Goal: Task Accomplishment & Management: Manage account settings

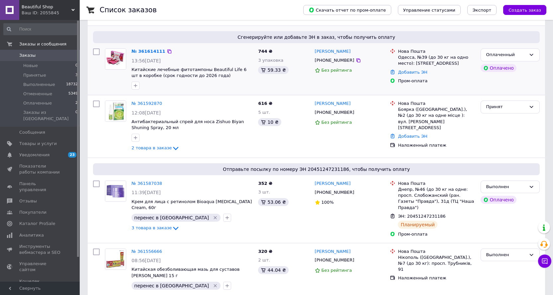
scroll to position [100, 0]
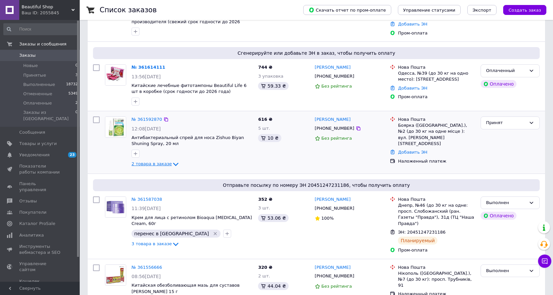
click at [172, 165] on icon at bounding box center [176, 164] width 8 height 8
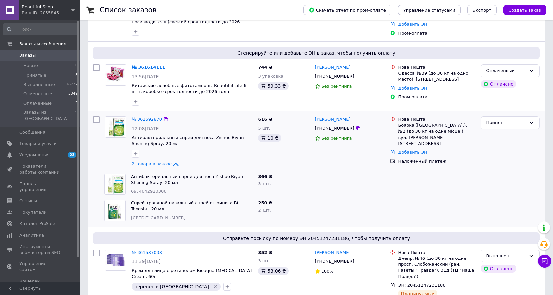
scroll to position [66, 0]
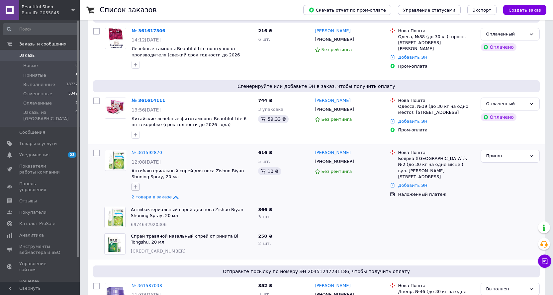
click at [137, 186] on icon "button" at bounding box center [135, 186] width 5 height 5
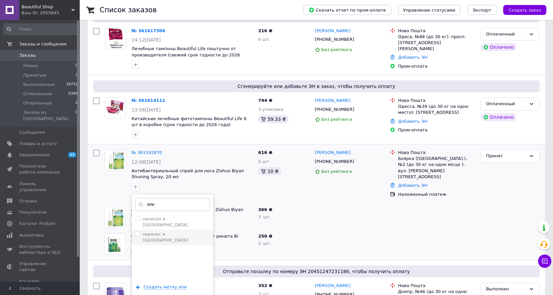
type input "апи"
click at [137, 232] on input "перенес в [GEOGRAPHIC_DATA]" at bounding box center [137, 234] width 4 height 4
checkbox input "true"
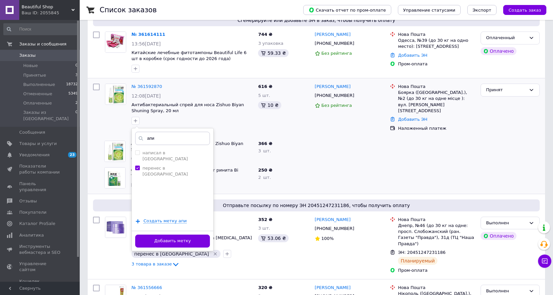
scroll to position [133, 0]
click at [172, 242] on button "Добавить метку" at bounding box center [172, 240] width 75 height 13
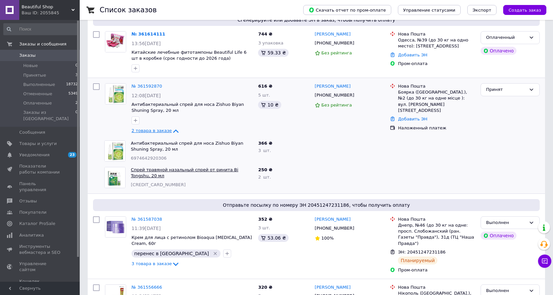
scroll to position [33, 0]
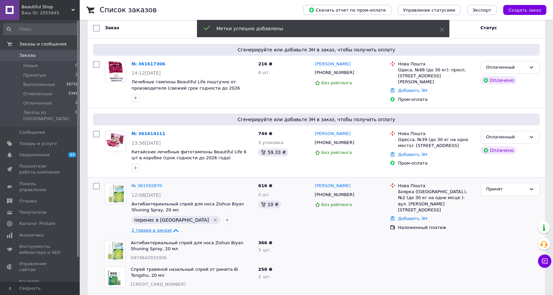
click at [164, 185] on icon at bounding box center [166, 186] width 4 height 4
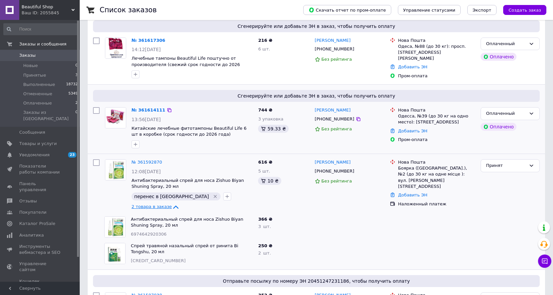
scroll to position [66, 0]
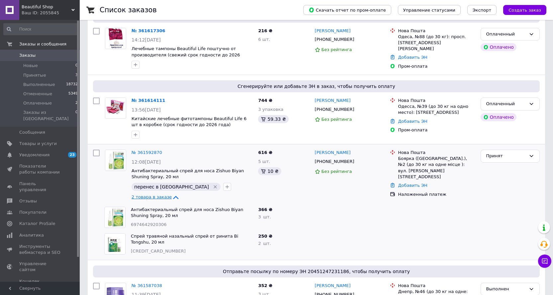
click at [172, 198] on icon at bounding box center [176, 198] width 8 height 8
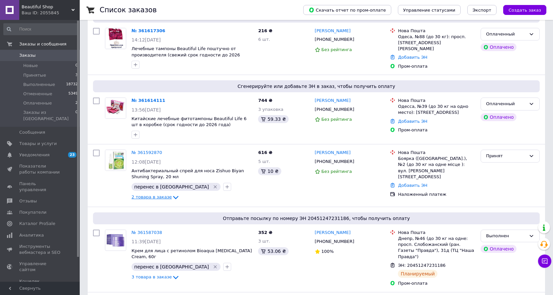
scroll to position [33, 0]
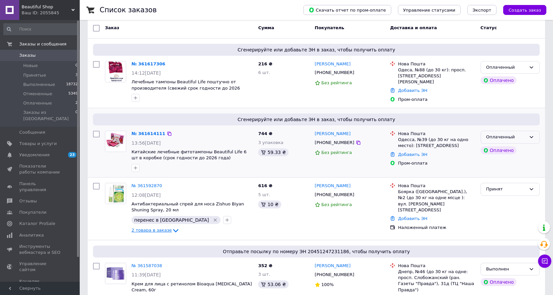
click at [525, 137] on div "Оплаченный" at bounding box center [506, 137] width 40 height 7
click at [493, 150] on li "Принят" at bounding box center [510, 151] width 58 height 12
click at [134, 167] on icon "button" at bounding box center [136, 168] width 4 height 4
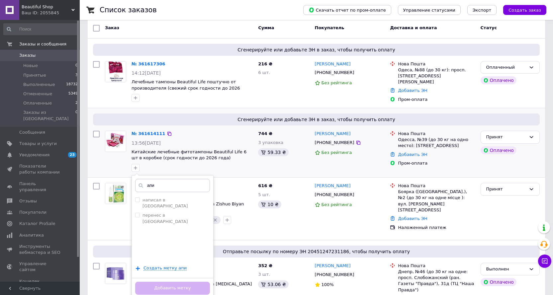
scroll to position [66, 0]
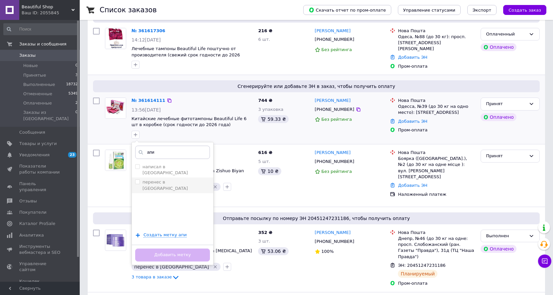
type input "апи"
click at [137, 180] on input "перенес в [GEOGRAPHIC_DATA]" at bounding box center [137, 182] width 4 height 4
checkbox input "true"
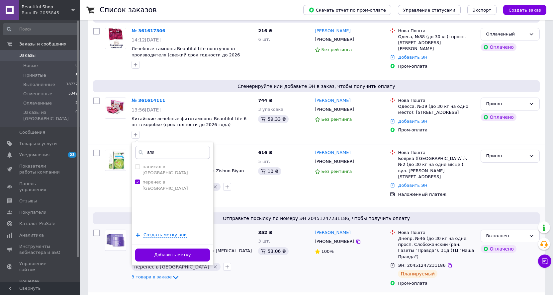
drag, startPoint x: 173, startPoint y: 253, endPoint x: 167, endPoint y: 236, distance: 18.2
click at [173, 254] on button "Добавить метку" at bounding box center [172, 255] width 75 height 13
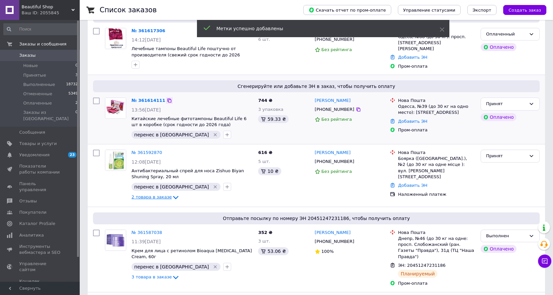
click at [167, 101] on icon at bounding box center [169, 100] width 5 height 5
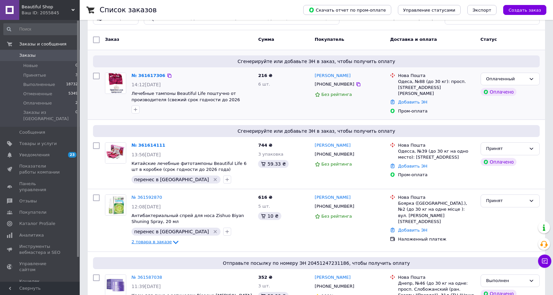
scroll to position [33, 0]
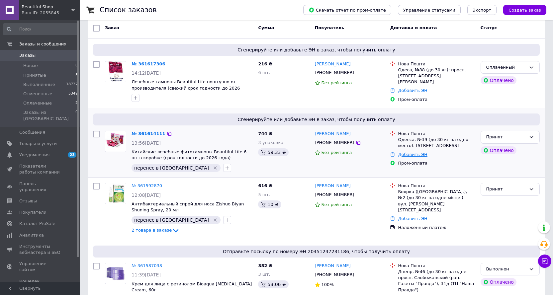
click at [413, 155] on link "Добавить ЭН" at bounding box center [412, 154] width 29 height 5
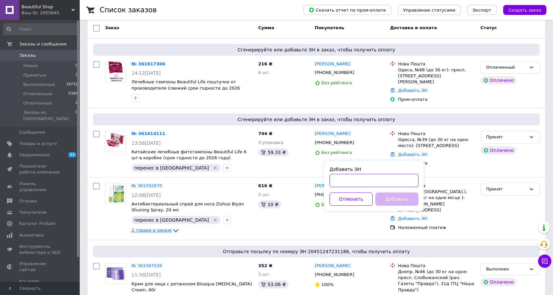
click at [345, 174] on input "Добавить ЭН" at bounding box center [373, 180] width 89 height 13
paste input "20451247244886"
type input "20451247244886"
click at [408, 198] on button "Добавить" at bounding box center [396, 199] width 43 height 13
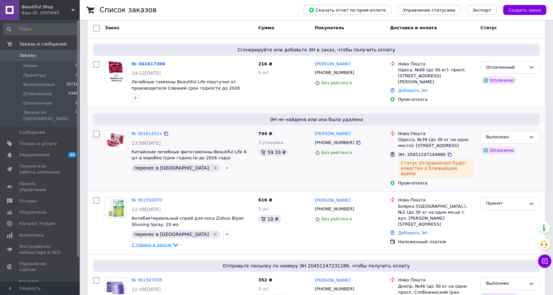
click at [310, 170] on div "744 ₴ 3 упаковка 59.33 ₴" at bounding box center [283, 158] width 56 height 61
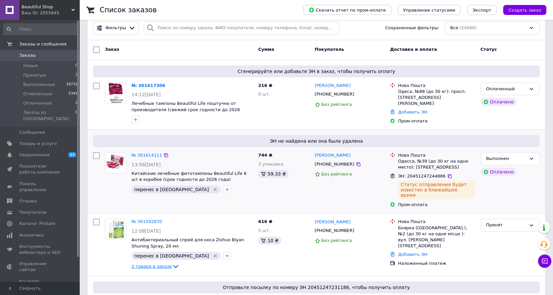
scroll to position [0, 0]
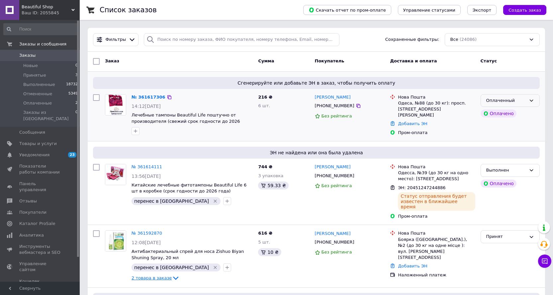
click at [526, 101] on div "Оплаченный" at bounding box center [509, 100] width 59 height 13
click at [495, 113] on li "Принят" at bounding box center [510, 114] width 58 height 12
click at [137, 131] on icon "button" at bounding box center [136, 131] width 4 height 4
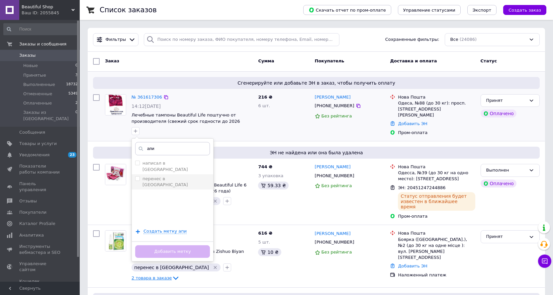
type input "апи"
click at [136, 176] on input "перенес в [GEOGRAPHIC_DATA]" at bounding box center [137, 178] width 4 height 4
checkbox input "true"
click at [198, 256] on button "Добавить метку" at bounding box center [172, 251] width 75 height 13
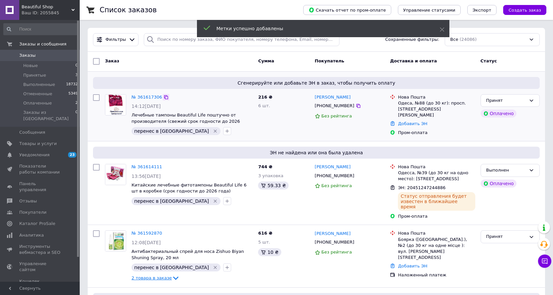
click at [163, 97] on icon at bounding box center [165, 97] width 5 height 5
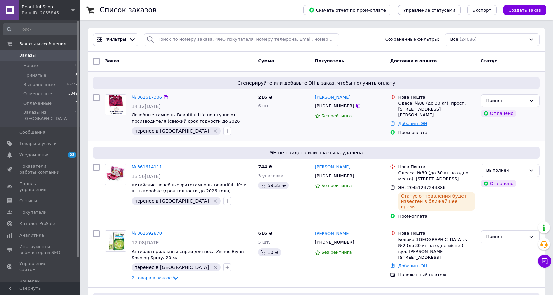
click at [417, 121] on link "Добавить ЭН" at bounding box center [412, 123] width 29 height 5
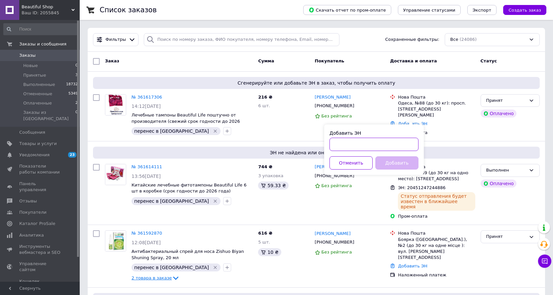
click at [370, 143] on input "Добавить ЭН" at bounding box center [373, 144] width 89 height 13
paste input "20451247247580"
type input "20451247247580"
click at [396, 164] on button "Добавить" at bounding box center [396, 162] width 43 height 13
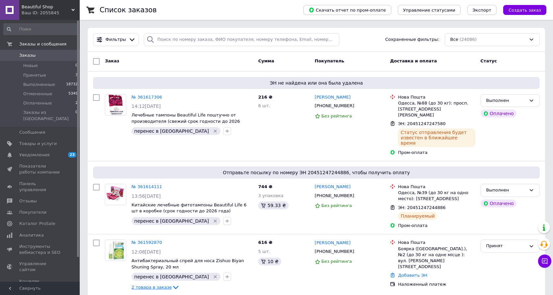
click at [23, 54] on span "Заказы" at bounding box center [27, 55] width 16 height 6
click at [25, 56] on span "Заказы" at bounding box center [27, 55] width 16 height 6
